Goal: Transaction & Acquisition: Purchase product/service

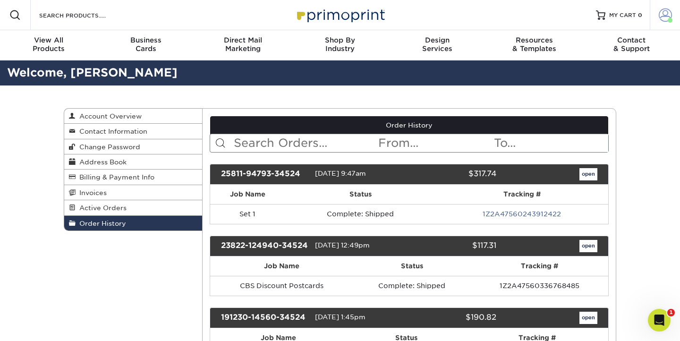
click at [663, 14] on span at bounding box center [664, 14] width 13 height 13
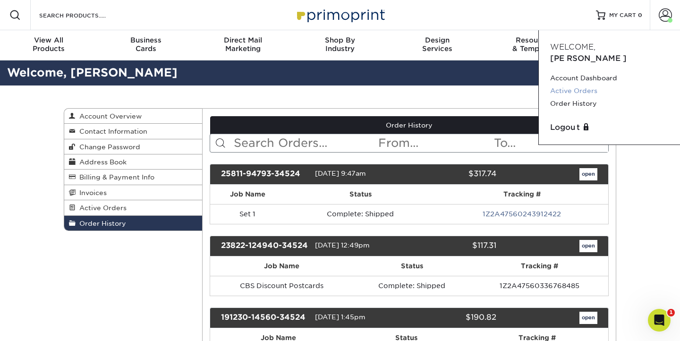
click at [586, 84] on link "Active Orders" at bounding box center [609, 90] width 118 height 13
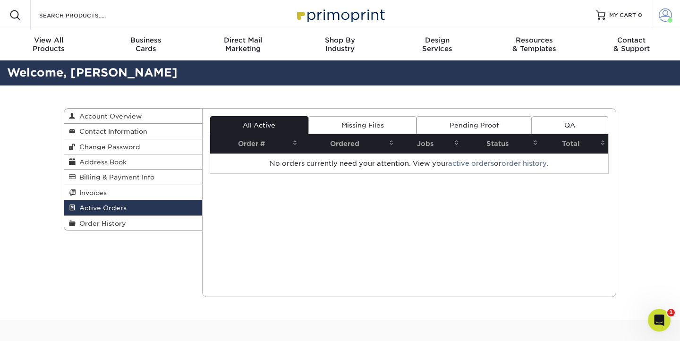
click at [666, 12] on span at bounding box center [664, 14] width 13 height 13
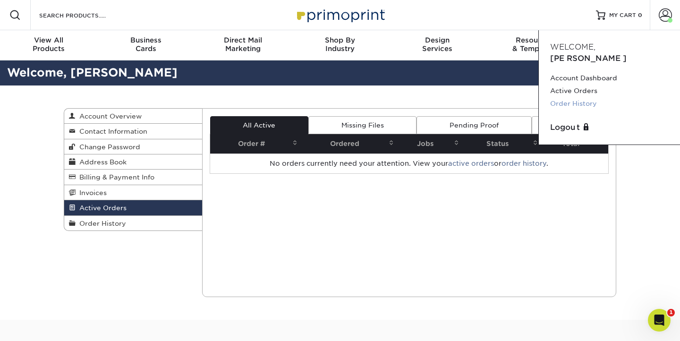
click at [586, 97] on link "Order History" at bounding box center [609, 103] width 118 height 13
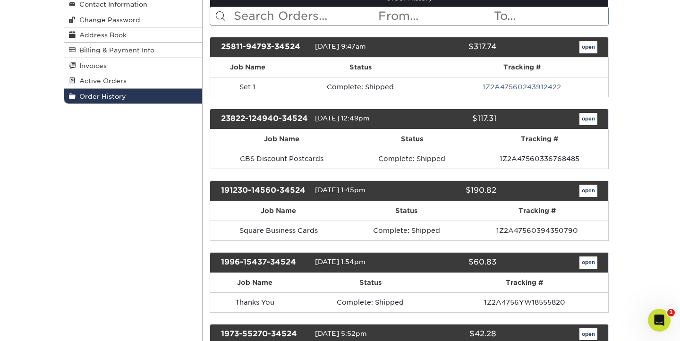
scroll to position [135, 0]
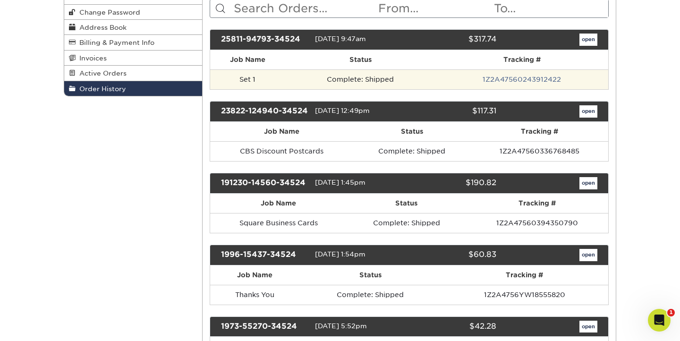
click at [406, 78] on td "Complete: Shipped" at bounding box center [360, 79] width 151 height 20
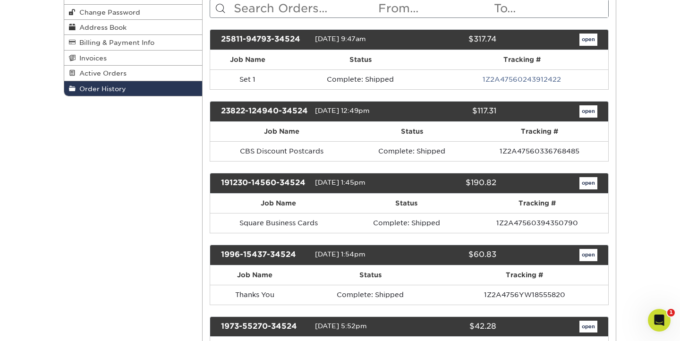
click at [586, 40] on link "open" at bounding box center [588, 40] width 18 height 12
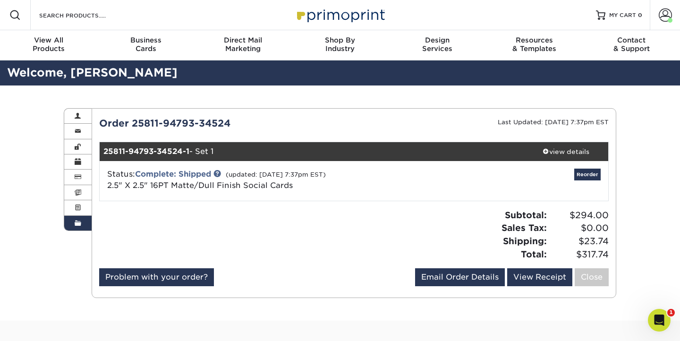
scroll to position [0, 0]
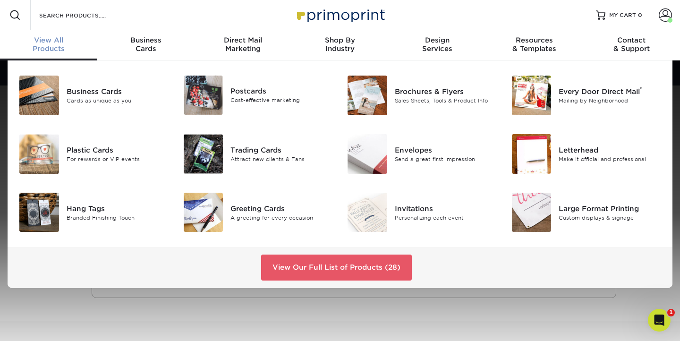
click at [52, 43] on span "View All" at bounding box center [48, 40] width 97 height 8
click at [210, 91] on img at bounding box center [204, 95] width 40 height 39
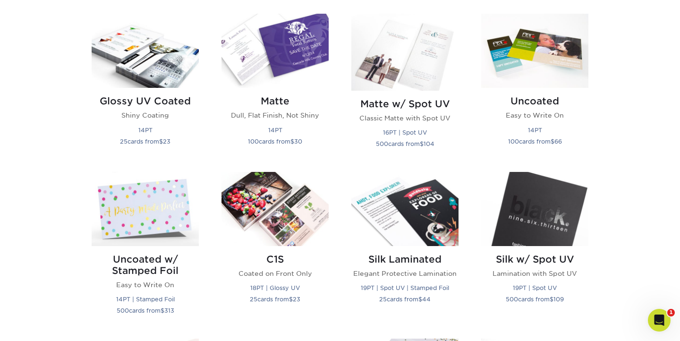
scroll to position [467, 0]
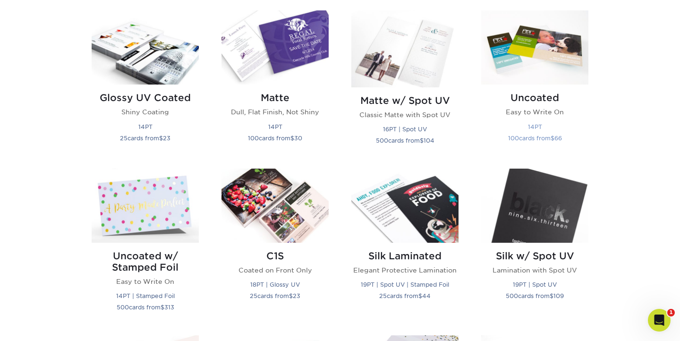
click at [535, 43] on img at bounding box center [534, 47] width 107 height 74
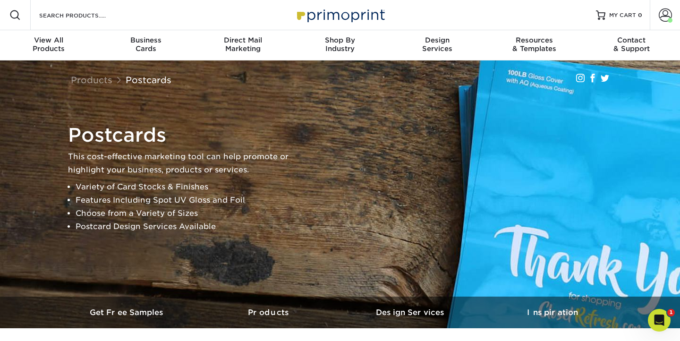
scroll to position [0, 0]
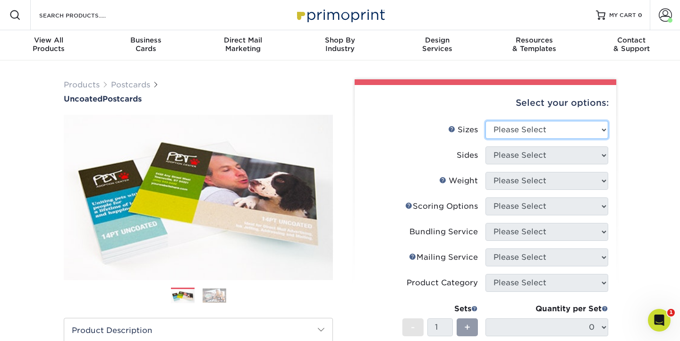
select select "3.00x4.00"
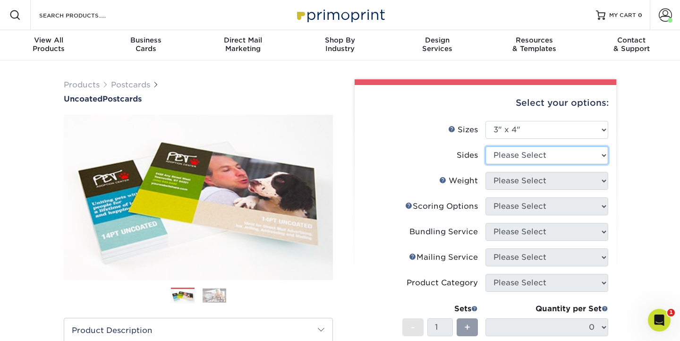
select select "13abbda7-1d64-4f25-8bb2-c179b224825d"
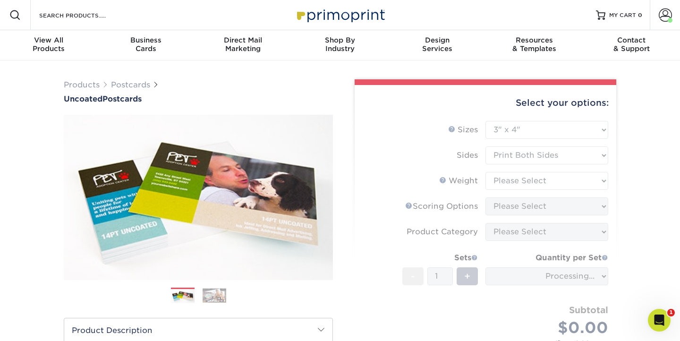
click at [535, 182] on form "Sizes Help Sizes Please Select 1.5" x 7" 2" x 8" 2.12" x 5.5" 2.75" x 4.25" 2.7…" at bounding box center [485, 243] width 246 height 245
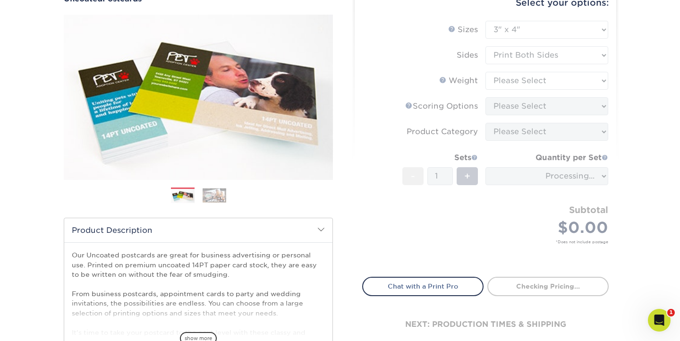
scroll to position [99, 0]
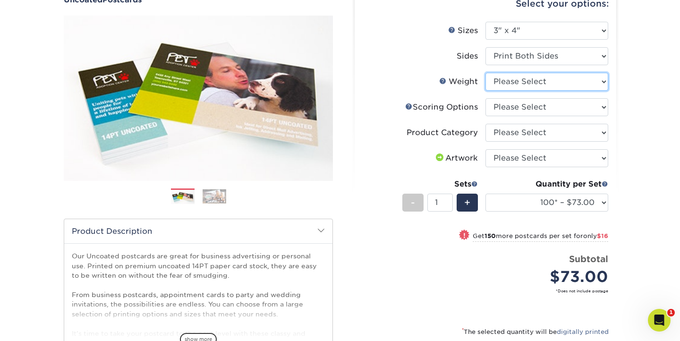
select select "14PT Uncoated"
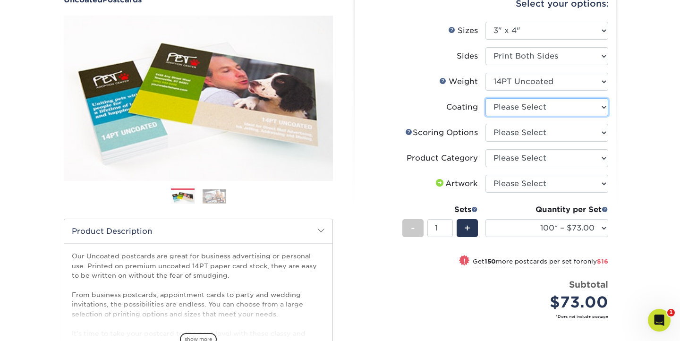
select select "3e7618de-abca-4bda-9f97-8b9129e913d8"
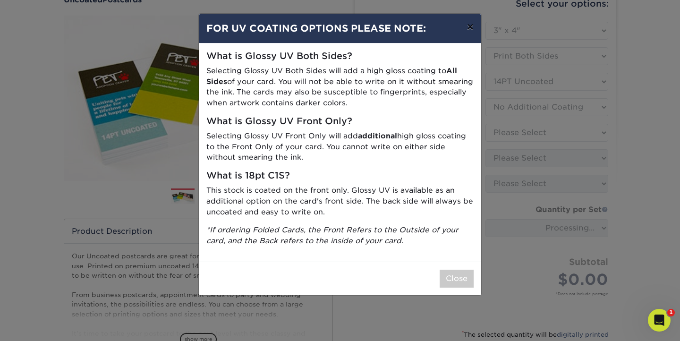
click at [468, 30] on button "×" at bounding box center [470, 27] width 22 height 26
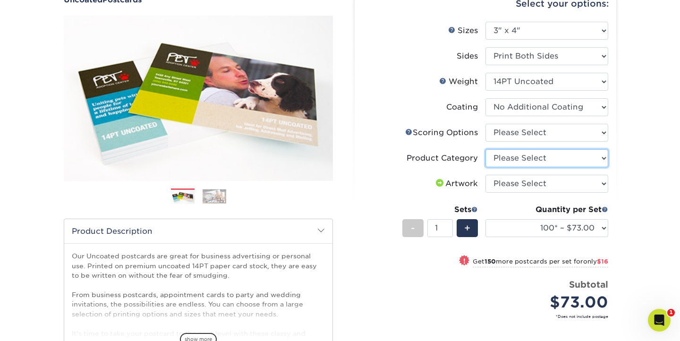
select select "9b7272e0-d6c8-4c3c-8e97-d3a1bcdab858"
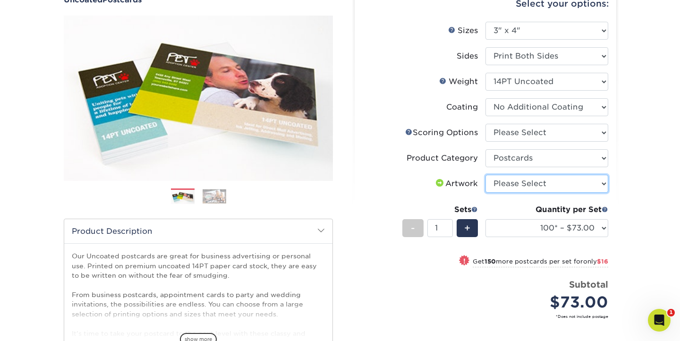
select select "upload"
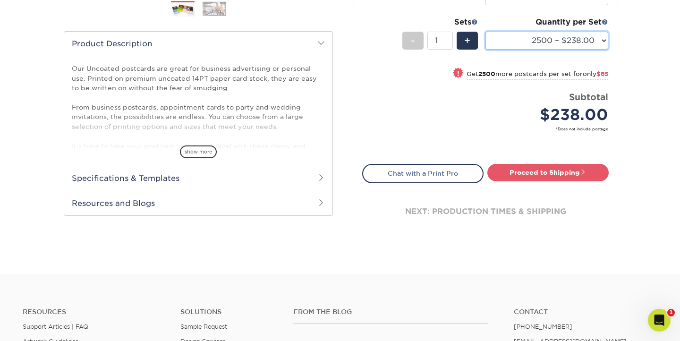
scroll to position [287, 0]
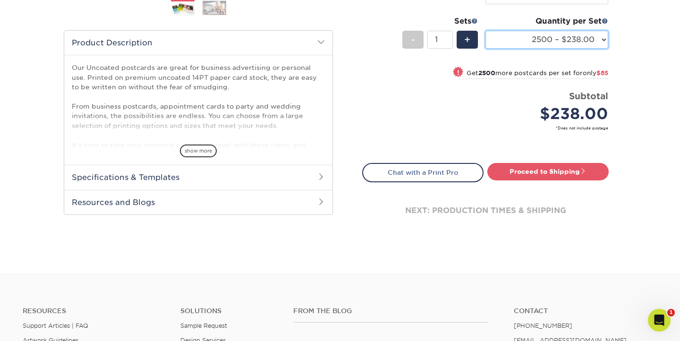
select select "1000 – $112.00"
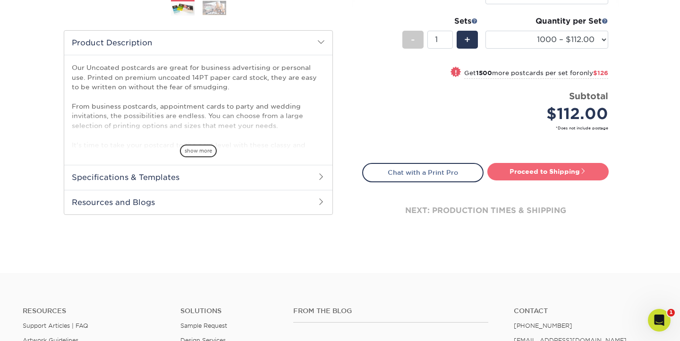
click at [559, 171] on link "Proceed to Shipping" at bounding box center [547, 171] width 121 height 17
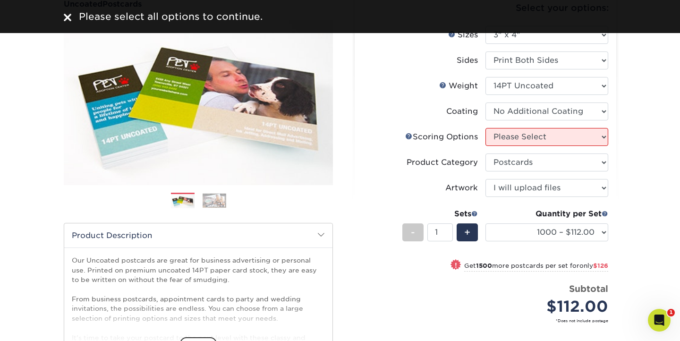
scroll to position [73, 0]
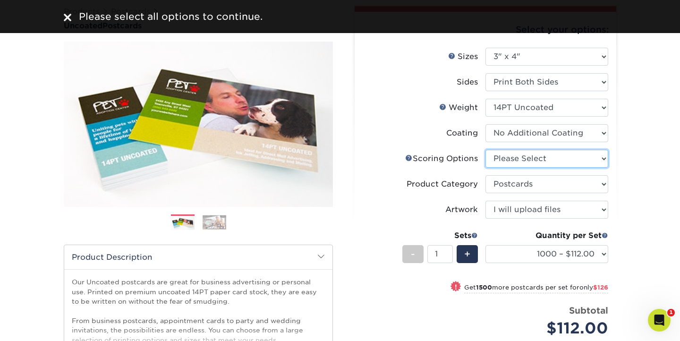
select select "16ebe401-5398-422d-8cb0-f3adbb82deb5"
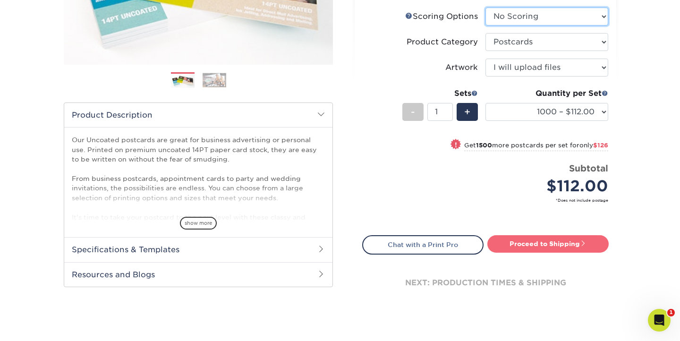
scroll to position [225, 0]
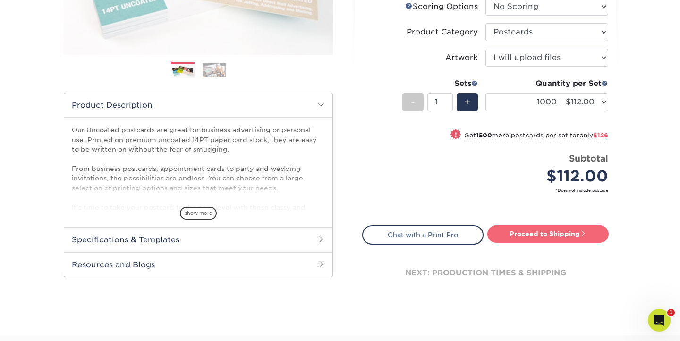
click at [567, 233] on link "Proceed to Shipping" at bounding box center [547, 233] width 121 height 17
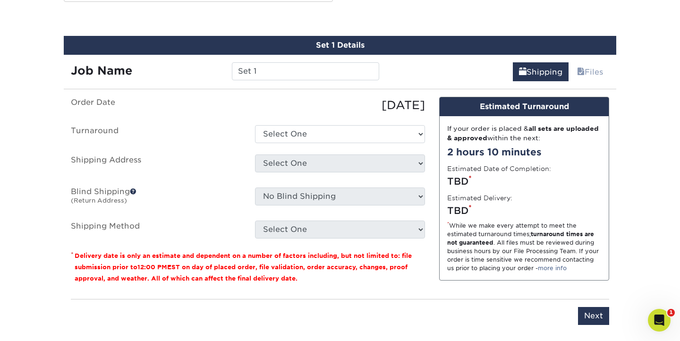
scroll to position [506, 0]
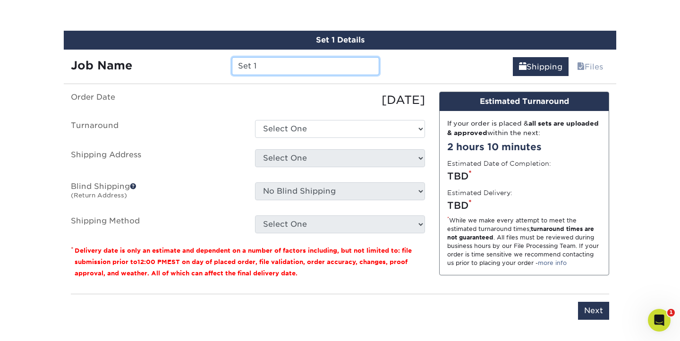
click at [275, 67] on input "Set 1" at bounding box center [305, 66] width 147 height 18
type input "GMA Card 3x14 14pt"
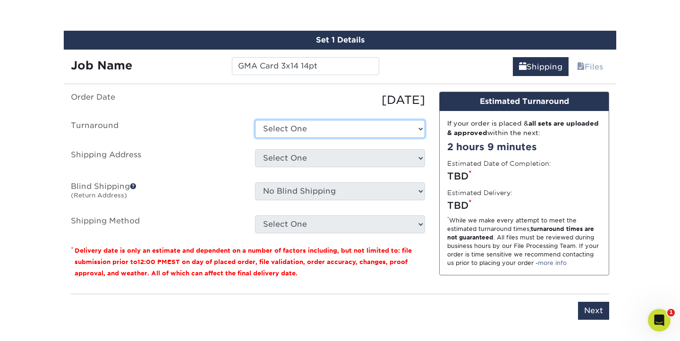
select select "51f2c7f0-5b74-4d75-9b5d-4b9401823e1e"
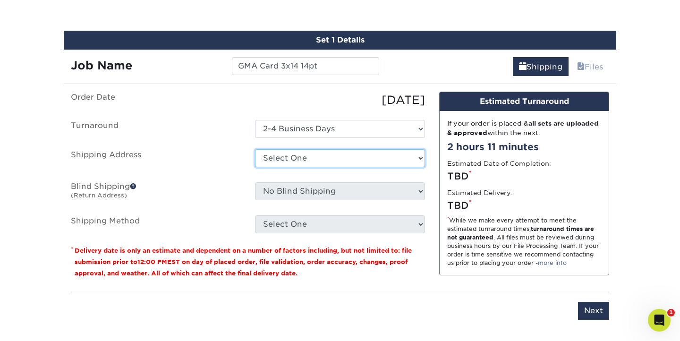
select select "121799"
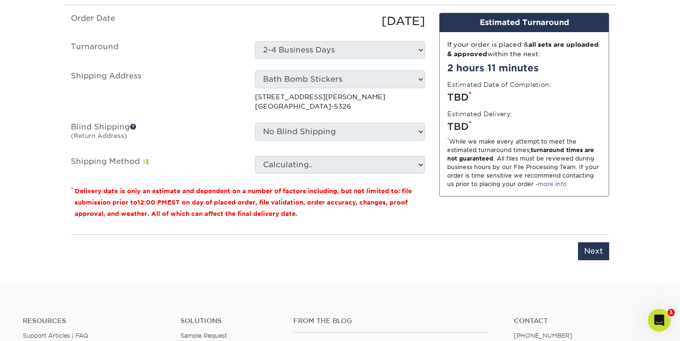
scroll to position [586, 0]
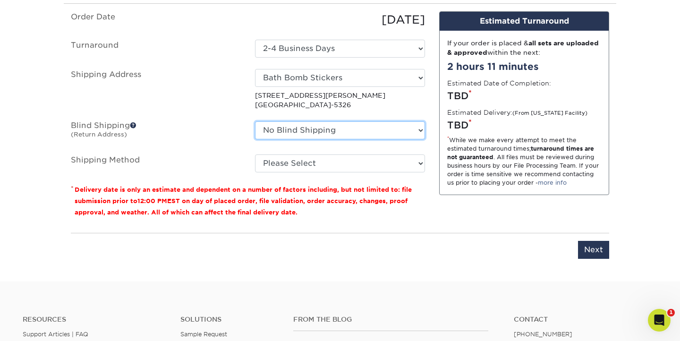
select select "121799"
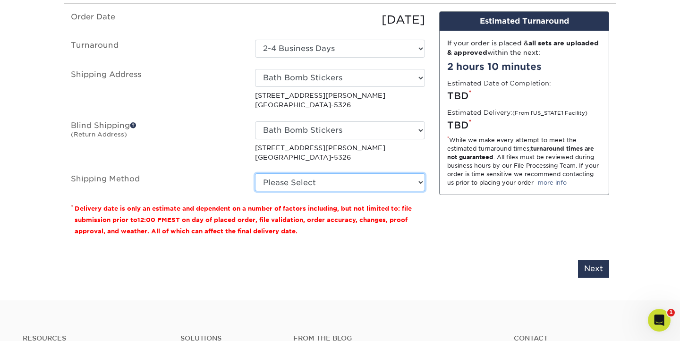
select select "03"
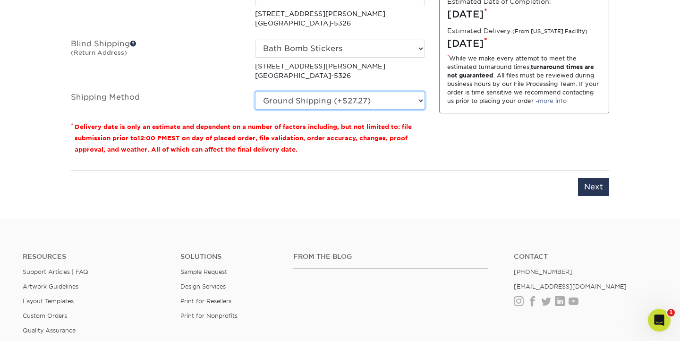
scroll to position [669, 0]
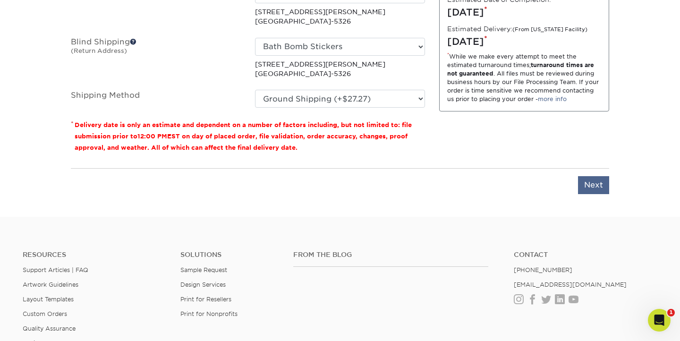
click at [596, 184] on input "Next" at bounding box center [593, 185] width 31 height 18
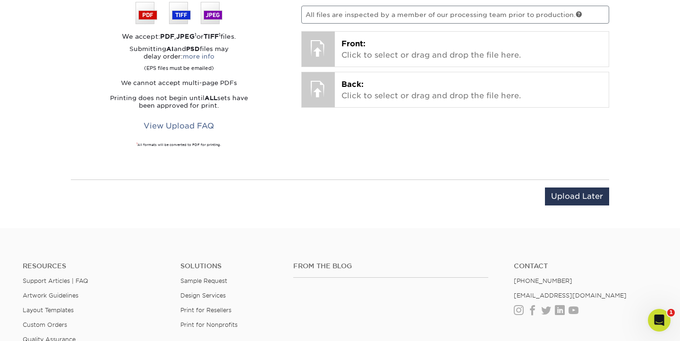
scroll to position [572, 0]
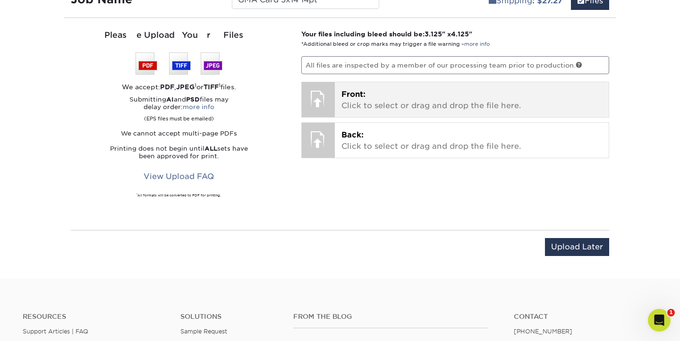
click at [423, 98] on p "Front: Click to select or drag and drop the file here." at bounding box center [471, 100] width 261 height 23
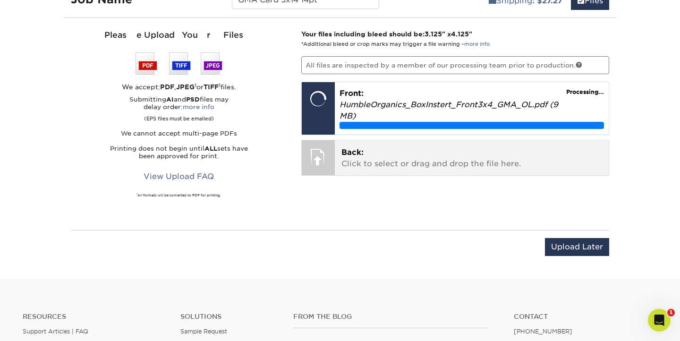
click at [394, 152] on p "Back: Click to select or drag and drop the file here." at bounding box center [471, 158] width 261 height 23
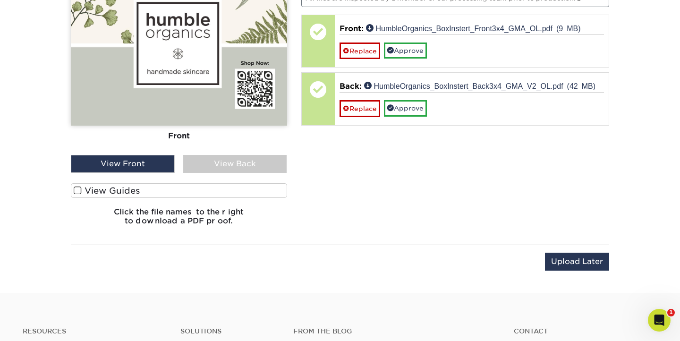
scroll to position [639, 0]
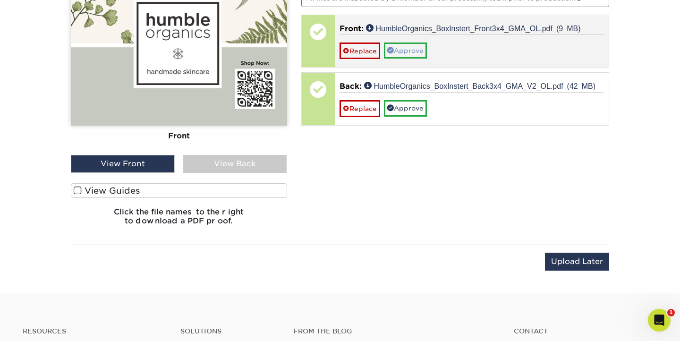
click at [406, 52] on link "Approve" at bounding box center [405, 50] width 43 height 16
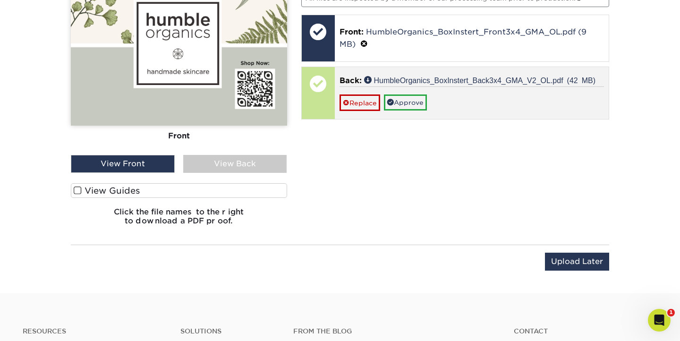
click at [458, 97] on div "Replace Approve" at bounding box center [471, 98] width 265 height 25
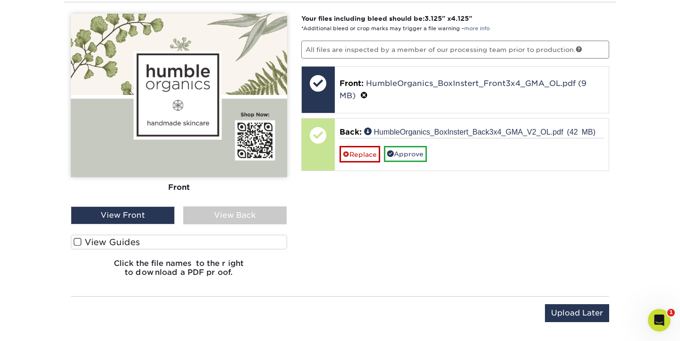
scroll to position [581, 0]
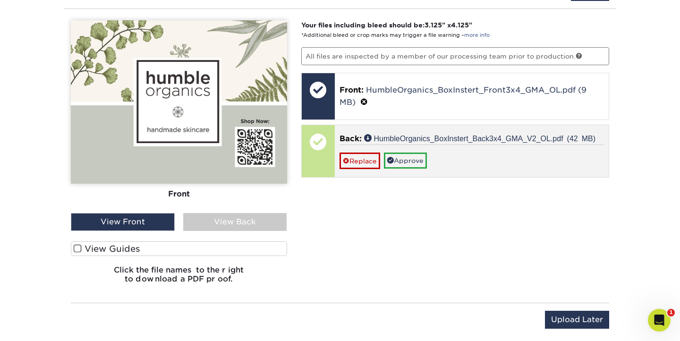
click at [341, 131] on div "Back: HumbleOrganics_BoxInstert_Back3x4_GMA_V2_OL.pdf (42 MB) Replace Approve" at bounding box center [472, 151] width 274 height 52
click at [320, 137] on div at bounding box center [318, 141] width 33 height 33
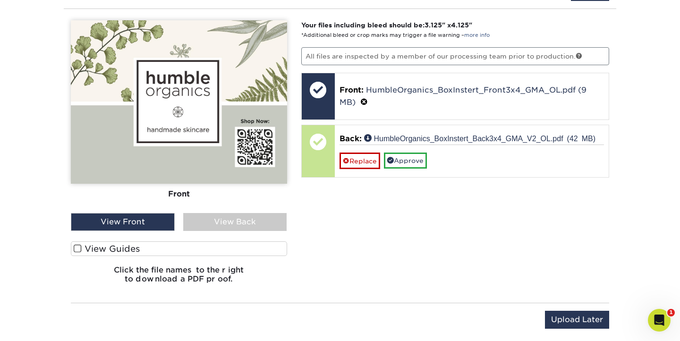
click at [245, 219] on div "View Back" at bounding box center [235, 222] width 104 height 18
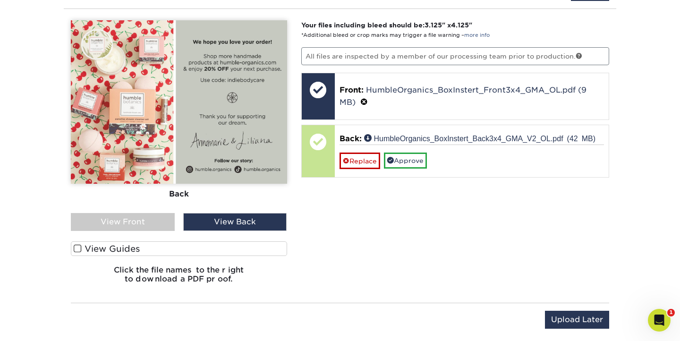
click at [79, 247] on span at bounding box center [78, 248] width 8 height 9
click at [0, 0] on input "View Guides" at bounding box center [0, 0] width 0 height 0
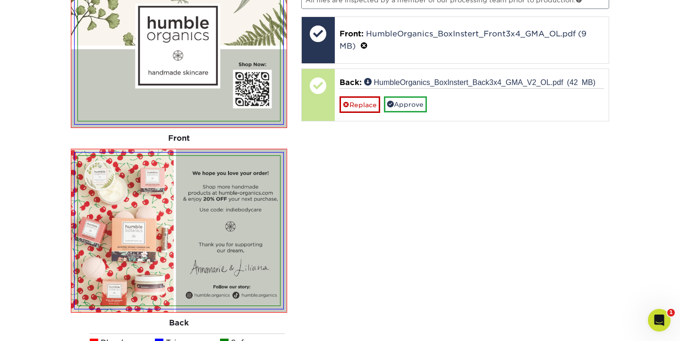
scroll to position [631, 0]
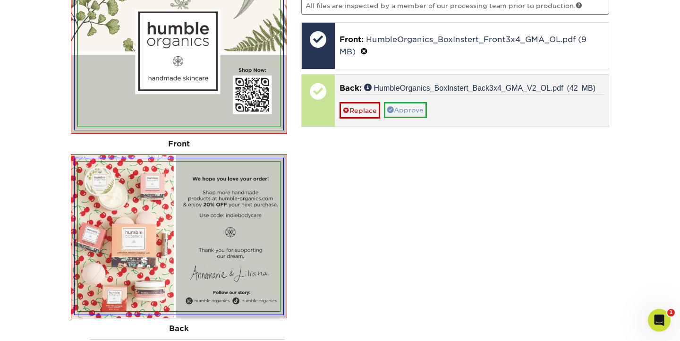
click at [416, 109] on link "Approve" at bounding box center [405, 110] width 43 height 16
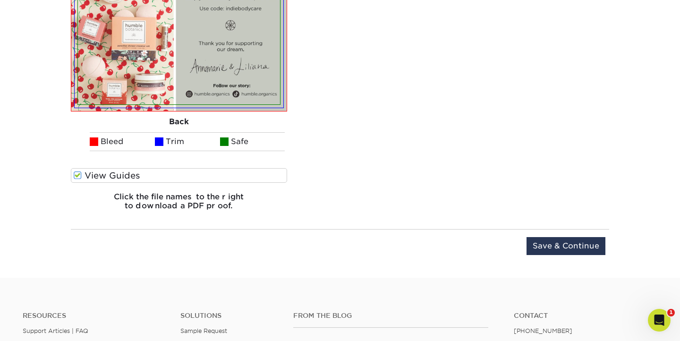
scroll to position [844, 0]
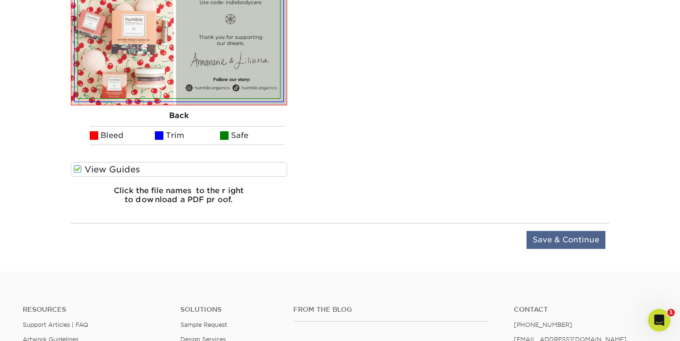
click at [566, 239] on input "Save & Continue" at bounding box center [565, 240] width 79 height 18
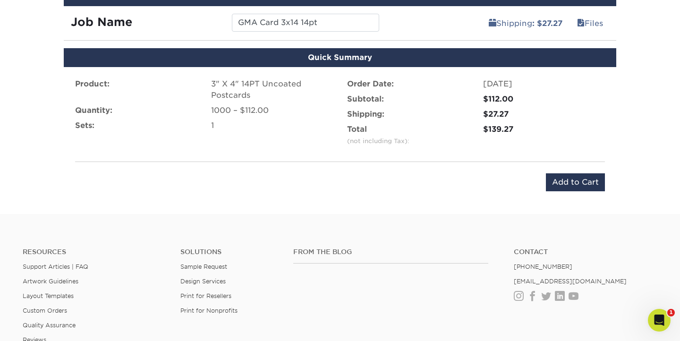
scroll to position [552, 0]
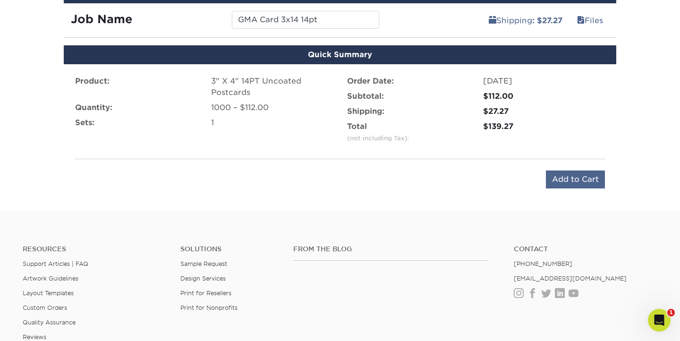
click at [576, 178] on input "Add to Cart" at bounding box center [575, 179] width 59 height 18
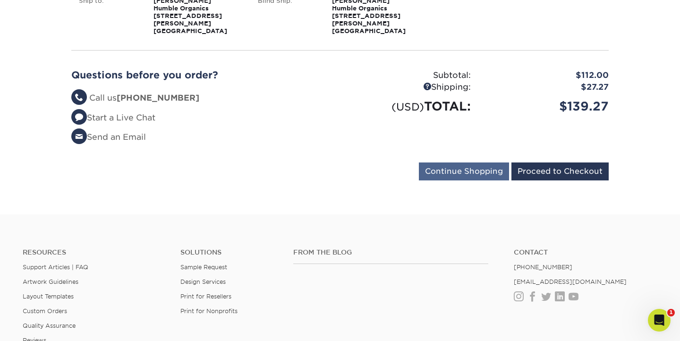
scroll to position [228, 0]
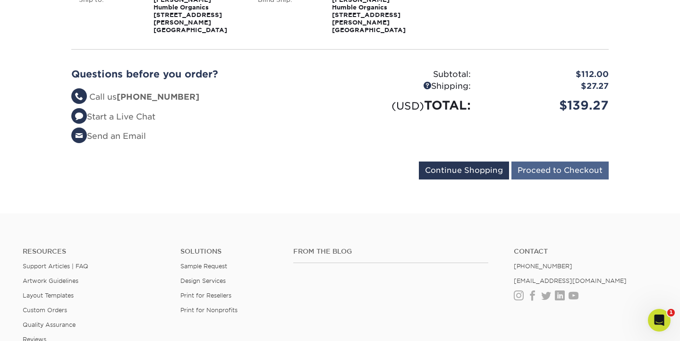
click at [557, 161] on input "Proceed to Checkout" at bounding box center [559, 170] width 97 height 18
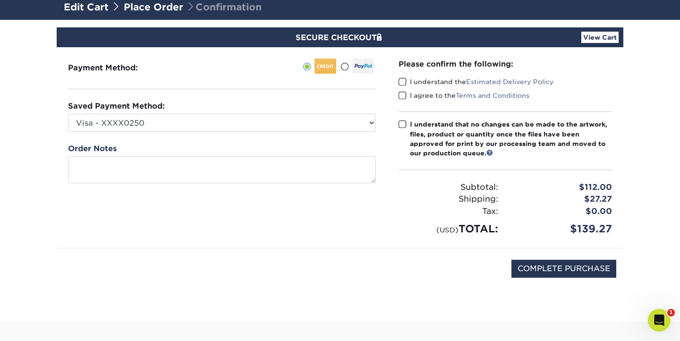
scroll to position [50, 0]
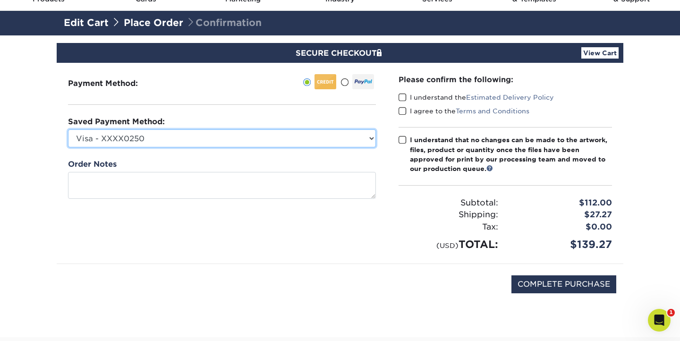
select select
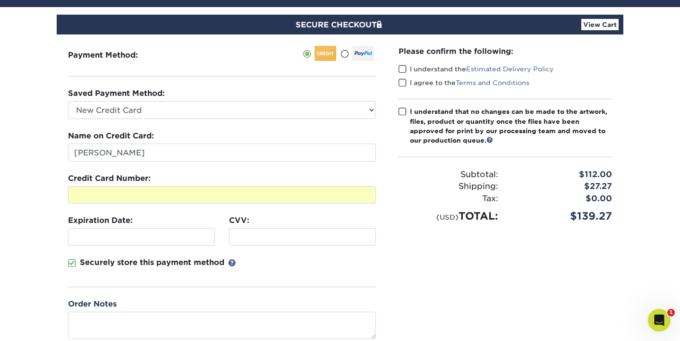
scroll to position [29, 0]
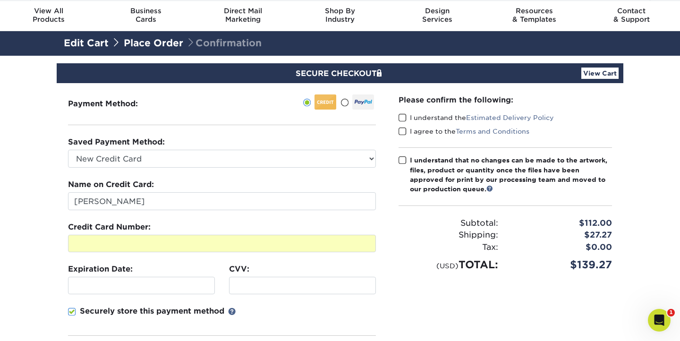
click at [401, 159] on span at bounding box center [402, 160] width 8 height 9
click at [0, 0] on input "I understand that no changes can be made to the artwork, files, product or quan…" at bounding box center [0, 0] width 0 height 0
click at [402, 116] on span at bounding box center [402, 117] width 8 height 9
click at [0, 0] on input "I understand the Estimated Delivery Policy" at bounding box center [0, 0] width 0 height 0
click at [402, 130] on span at bounding box center [402, 131] width 8 height 9
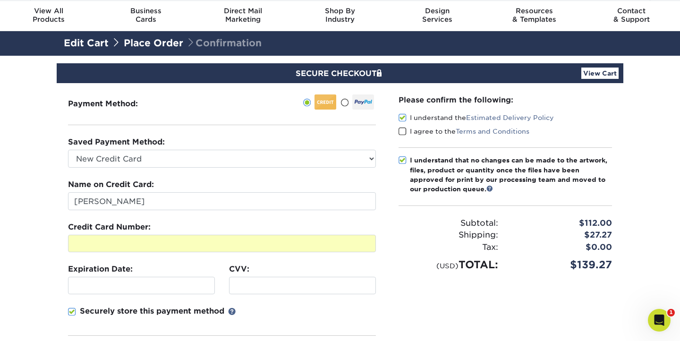
click at [0, 0] on input "I agree to the Terms and Conditions" at bounding box center [0, 0] width 0 height 0
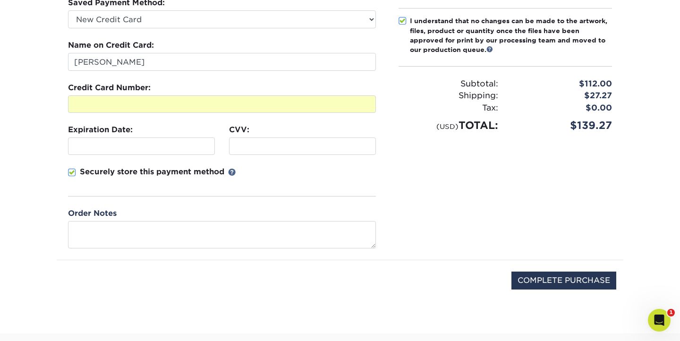
scroll to position [174, 0]
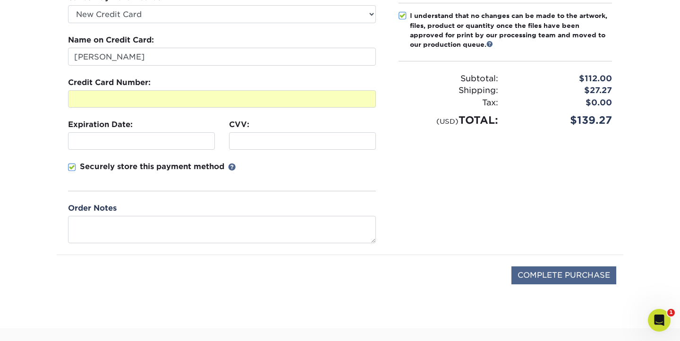
click at [555, 276] on input "COMPLETE PURCHASE" at bounding box center [563, 275] width 105 height 18
type input "PROCESSING, PLEASE WAIT..."
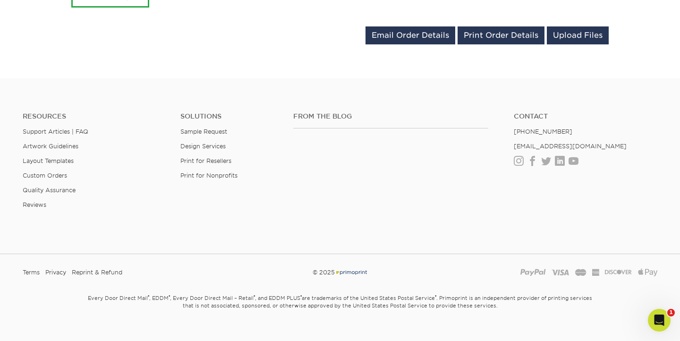
scroll to position [515, 0]
